Goal: Information Seeking & Learning: Learn about a topic

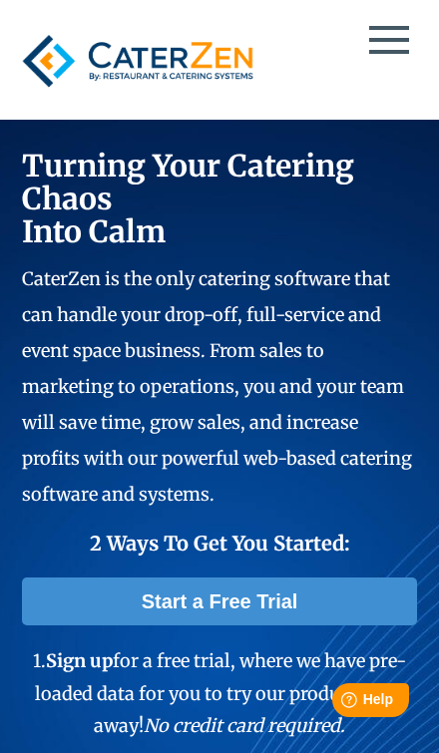
click at [82, 165] on span "Turning Your Catering Chaos Into Calm" at bounding box center [188, 199] width 332 height 104
click at [66, 294] on p "CaterZen is the only catering software that can handle your drop-off, full-serv…" at bounding box center [219, 385] width 395 height 251
click at [66, 289] on p "CaterZen is the only catering software that can handle your drop-off, full-serv…" at bounding box center [219, 385] width 395 height 251
click at [68, 290] on p "CaterZen is the only catering software that can handle your drop-off, full-serv…" at bounding box center [219, 385] width 395 height 251
click at [71, 287] on p "CaterZen is the only catering software that can handle your drop-off, full-serv…" at bounding box center [219, 385] width 395 height 251
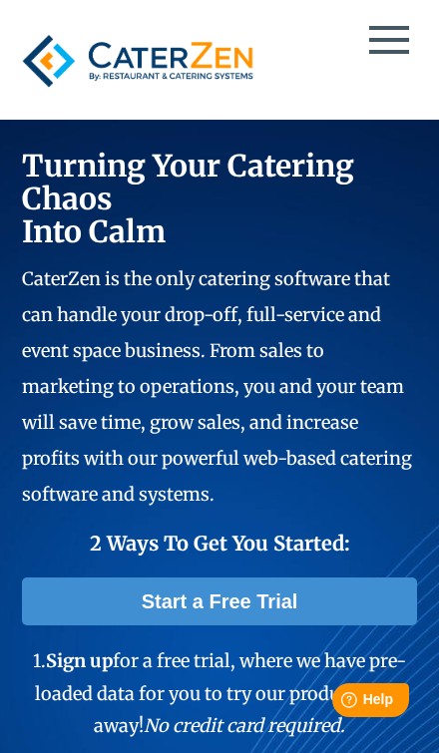
click at [70, 287] on p "CaterZen is the only catering software that can handle your drop-off, full-serv…" at bounding box center [219, 385] width 395 height 251
click at [71, 287] on p "CaterZen is the only catering software that can handle your drop-off, full-serv…" at bounding box center [219, 385] width 395 height 251
click at [72, 285] on p "CaterZen is the only catering software that can handle your drop-off, full-serv…" at bounding box center [219, 385] width 395 height 251
click at [70, 286] on p "CaterZen is the only catering software that can handle your drop-off, full-serv…" at bounding box center [219, 385] width 395 height 251
click at [70, 287] on p "CaterZen is the only catering software that can handle your drop-off, full-serv…" at bounding box center [219, 385] width 395 height 251
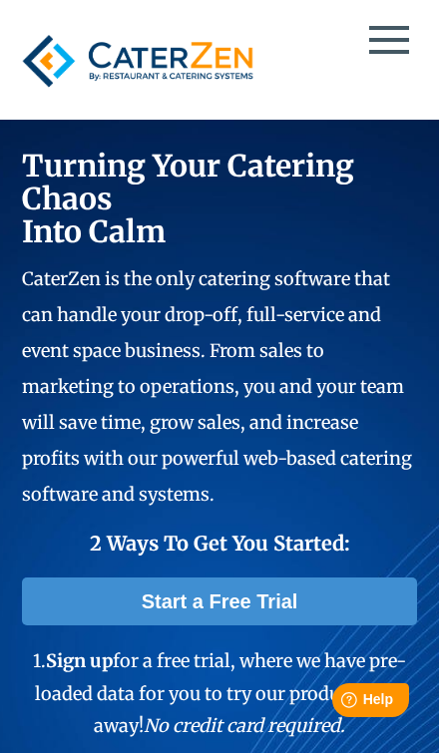
click at [72, 286] on p "CaterZen is the only catering software that can handle your drop-off, full-serv…" at bounding box center [219, 385] width 395 height 251
click at [71, 287] on p "CaterZen is the only catering software that can handle your drop-off, full-serv…" at bounding box center [219, 385] width 395 height 251
click at [69, 286] on p "CaterZen is the only catering software that can handle your drop-off, full-serv…" at bounding box center [219, 385] width 395 height 251
click at [66, 287] on p "CaterZen is the only catering software that can handle your drop-off, full-serv…" at bounding box center [219, 385] width 395 height 251
click at [65, 295] on p "CaterZen is the only catering software that can handle your drop-off, full-serv…" at bounding box center [219, 385] width 395 height 251
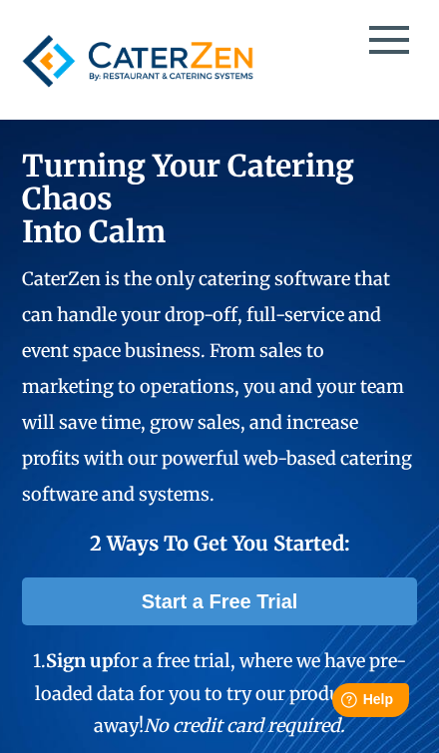
click at [62, 295] on p "CaterZen is the only catering software that can handle your drop-off, full-serv…" at bounding box center [219, 385] width 395 height 251
click at [63, 295] on p "CaterZen is the only catering software that can handle your drop-off, full-serv…" at bounding box center [219, 385] width 395 height 251
click at [63, 294] on p "CaterZen is the only catering software that can handle your drop-off, full-serv…" at bounding box center [219, 385] width 395 height 251
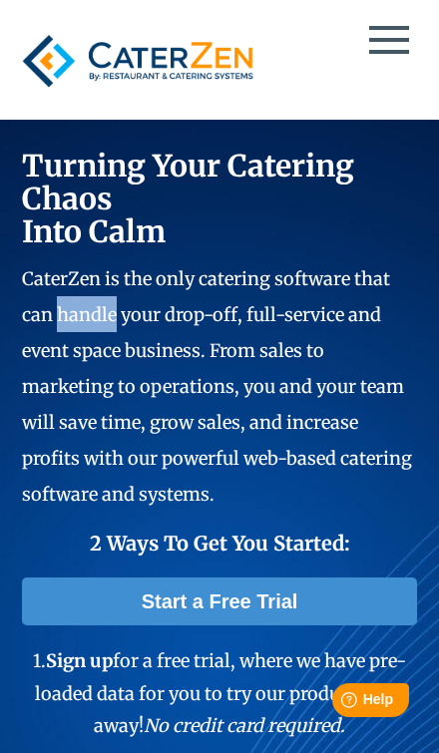
click at [64, 296] on p "CaterZen is the only catering software that can handle your drop-off, full-serv…" at bounding box center [219, 385] width 395 height 251
click at [76, 297] on span "CaterZen is the only catering software that can handle your drop-off, full-serv…" at bounding box center [217, 386] width 390 height 238
click at [77, 297] on span "CaterZen is the only catering software that can handle your drop-off, full-serv…" at bounding box center [217, 386] width 390 height 238
click at [76, 300] on span "CaterZen is the only catering software that can handle your drop-off, full-serv…" at bounding box center [217, 386] width 390 height 238
click at [73, 299] on span "CaterZen is the only catering software that can handle your drop-off, full-serv…" at bounding box center [217, 386] width 390 height 238
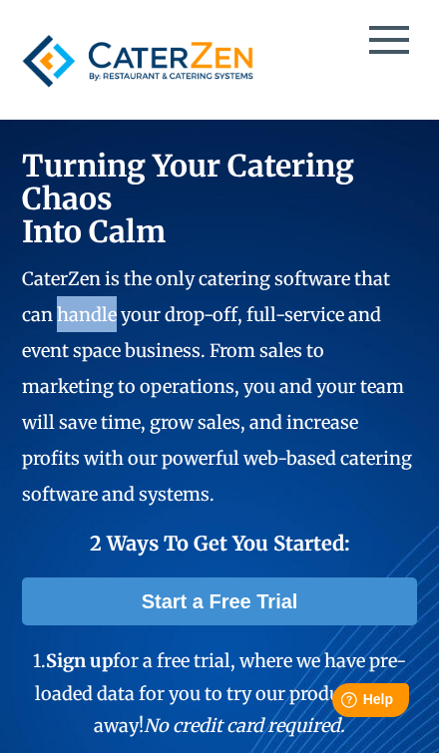
click at [75, 299] on span "CaterZen is the only catering software that can handle your drop-off, full-serv…" at bounding box center [217, 386] width 390 height 238
click at [76, 300] on span "CaterZen is the only catering software that can handle your drop-off, full-serv…" at bounding box center [217, 386] width 390 height 238
click at [79, 298] on span "CaterZen is the only catering software that can handle your drop-off, full-serv…" at bounding box center [217, 386] width 390 height 238
click at [83, 297] on span "CaterZen is the only catering software that can handle your drop-off, full-serv…" at bounding box center [217, 386] width 390 height 238
click at [76, 300] on span "CaterZen is the only catering software that can handle your drop-off, full-serv…" at bounding box center [217, 386] width 390 height 238
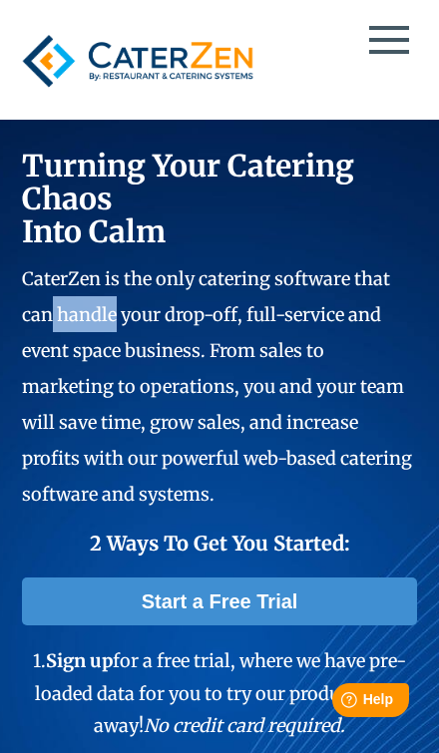
click at [78, 295] on p "CaterZen is the only catering software that can handle your drop-off, full-serv…" at bounding box center [219, 385] width 395 height 251
click at [245, 429] on p "CaterZen is the only catering software that can handle your drop-off, full-serv…" at bounding box center [219, 385] width 395 height 251
click at [244, 427] on span "CaterZen is the only catering software that can handle your drop-off, full-serv…" at bounding box center [217, 386] width 390 height 238
click at [81, 297] on span "CaterZen is the only catering software that can handle your drop-off, full-serv…" at bounding box center [217, 386] width 390 height 238
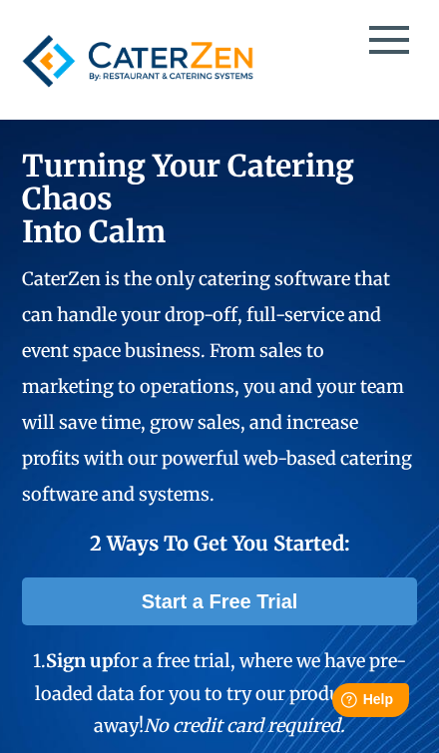
click at [81, 298] on span "CaterZen is the only catering software that can handle your drop-off, full-serv…" at bounding box center [217, 386] width 390 height 238
click at [81, 297] on span "CaterZen is the only catering software that can handle your drop-off, full-serv…" at bounding box center [217, 386] width 390 height 238
click at [84, 302] on span "CaterZen is the only catering software that can handle your drop-off, full-serv…" at bounding box center [217, 386] width 390 height 238
click at [83, 304] on span "CaterZen is the only catering software that can handle your drop-off, full-serv…" at bounding box center [217, 386] width 390 height 238
click at [84, 307] on span "CaterZen is the only catering software that can handle your drop-off, full-serv…" at bounding box center [217, 386] width 390 height 238
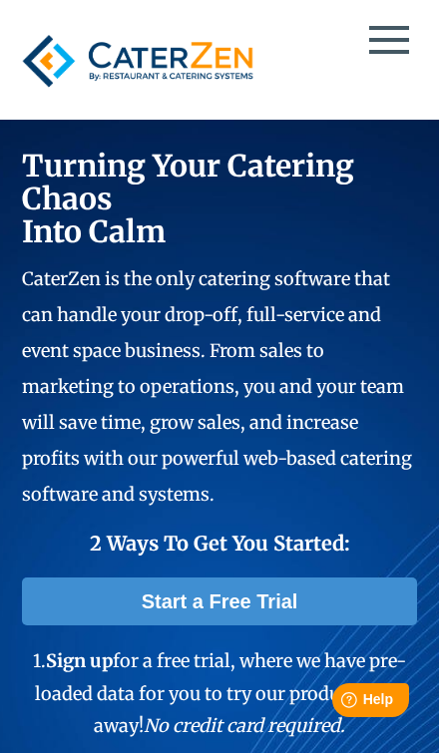
click at [81, 307] on span "CaterZen is the only catering software that can handle your drop-off, full-serv…" at bounding box center [217, 386] width 390 height 238
click at [84, 304] on span "CaterZen is the only catering software that can handle your drop-off, full-serv…" at bounding box center [217, 386] width 390 height 238
click at [84, 305] on span "CaterZen is the only catering software that can handle your drop-off, full-serv…" at bounding box center [217, 386] width 390 height 238
click at [84, 304] on span "CaterZen is the only catering software that can handle your drop-off, full-serv…" at bounding box center [217, 386] width 390 height 238
click at [85, 304] on span "CaterZen is the only catering software that can handle your drop-off, full-serv…" at bounding box center [217, 386] width 390 height 238
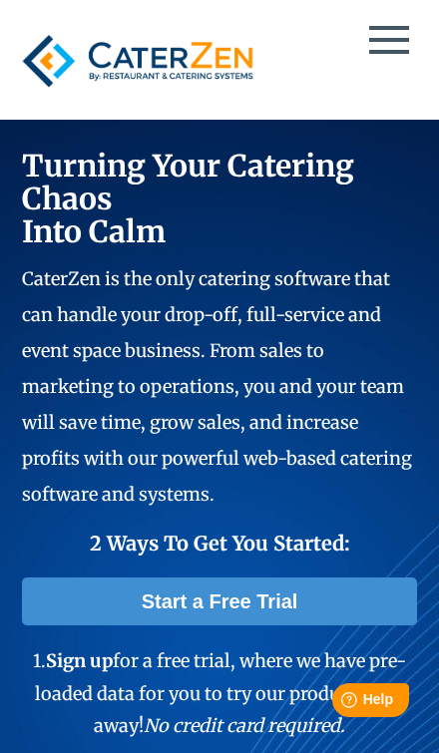
click at [85, 304] on span "CaterZen is the only catering software that can handle your drop-off, full-serv…" at bounding box center [217, 386] width 390 height 238
click at [84, 304] on span "CaterZen is the only catering software that can handle your drop-off, full-serv…" at bounding box center [217, 386] width 390 height 238
click at [86, 304] on span "CaterZen is the only catering software that can handle your drop-off, full-serv…" at bounding box center [217, 386] width 390 height 238
click at [85, 304] on span "CaterZen is the only catering software that can handle your drop-off, full-serv…" at bounding box center [217, 386] width 390 height 238
click at [83, 307] on span "CaterZen is the only catering software that can handle your drop-off, full-serv…" at bounding box center [217, 386] width 390 height 238
